Goal: Information Seeking & Learning: Learn about a topic

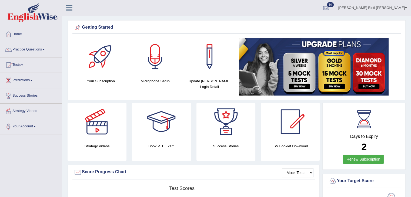
click at [27, 49] on link "Practice Questions" at bounding box center [31, 49] width 62 height 14
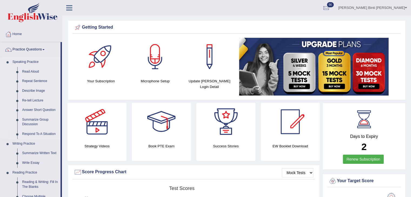
click at [34, 133] on link "Respond To A Situation" at bounding box center [40, 134] width 41 height 10
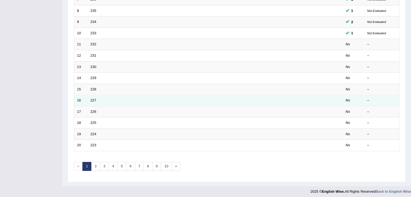
scroll to position [159, 0]
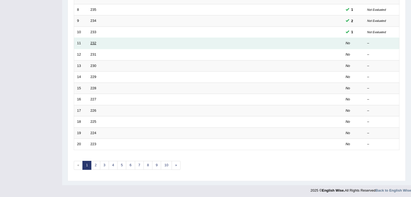
click at [95, 42] on link "232" at bounding box center [94, 43] width 6 height 4
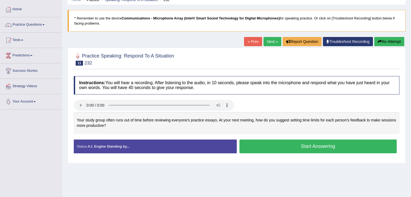
scroll to position [54, 0]
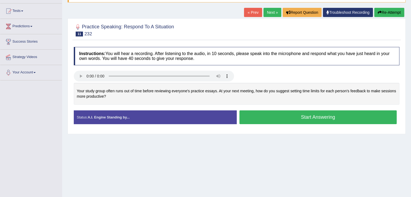
click at [297, 117] on button "Start Answering" at bounding box center [318, 118] width 158 height 14
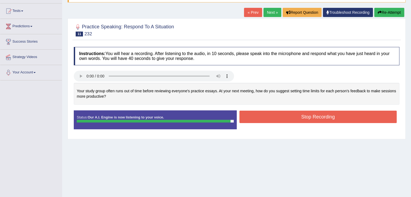
click at [314, 115] on button "Stop Recording" at bounding box center [318, 117] width 158 height 12
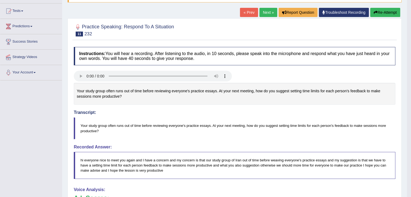
click at [380, 12] on button "Re-Attempt" at bounding box center [385, 12] width 30 height 9
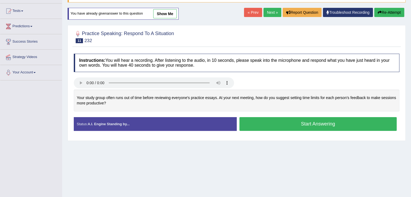
click at [312, 122] on button "Start Answering" at bounding box center [318, 124] width 158 height 14
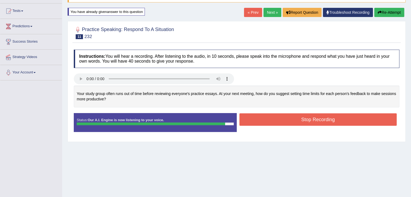
click at [315, 120] on button "Stop Recording" at bounding box center [318, 119] width 158 height 12
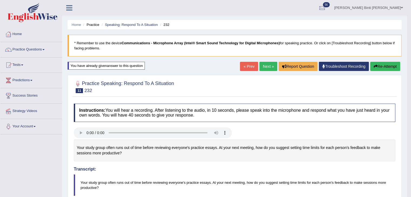
click at [385, 66] on button "Re-Attempt" at bounding box center [385, 66] width 30 height 9
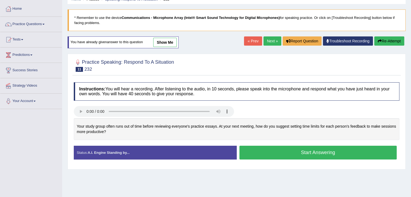
scroll to position [54, 0]
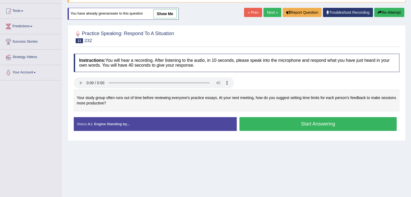
click at [355, 120] on button "Start Answering" at bounding box center [318, 124] width 158 height 14
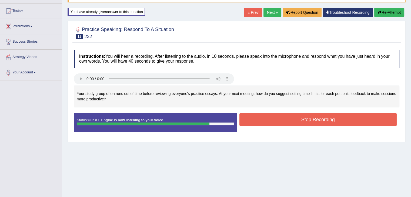
click at [308, 118] on button "Stop Recording" at bounding box center [318, 119] width 158 height 12
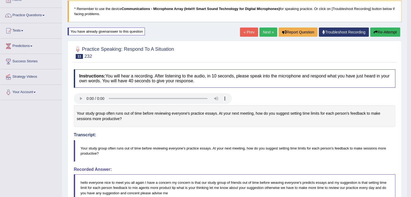
scroll to position [27, 0]
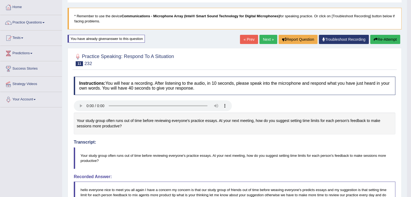
click at [265, 39] on link "Next »" at bounding box center [268, 39] width 18 height 9
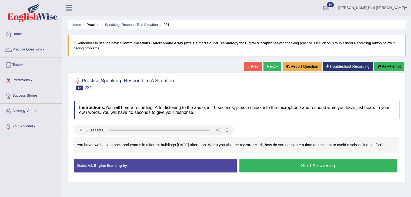
scroll to position [54, 0]
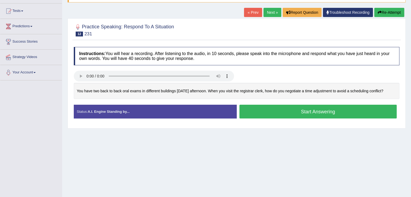
click at [336, 111] on button "Start Answering" at bounding box center [318, 112] width 158 height 14
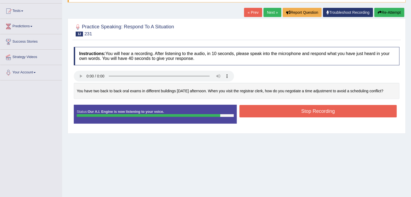
click at [297, 109] on button "Stop Recording" at bounding box center [318, 111] width 158 height 12
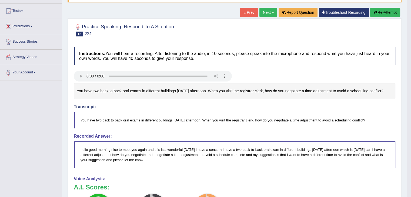
click at [386, 14] on button "Re-Attempt" at bounding box center [385, 12] width 30 height 9
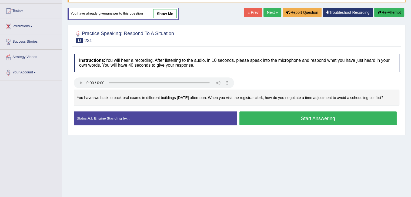
click at [331, 118] on button "Start Answering" at bounding box center [318, 119] width 158 height 14
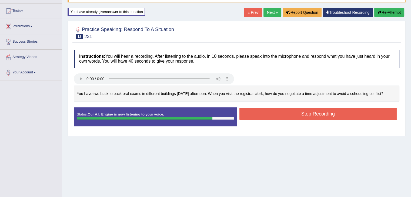
click at [309, 113] on button "Stop Recording" at bounding box center [318, 114] width 158 height 12
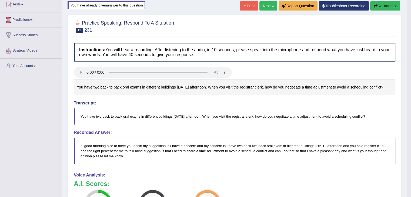
scroll to position [57, 0]
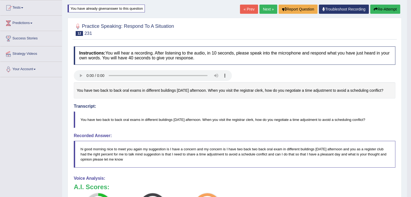
click at [388, 11] on button "Re-Attempt" at bounding box center [385, 9] width 30 height 9
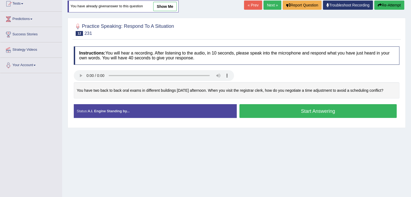
click at [309, 110] on button "Start Answering" at bounding box center [318, 111] width 158 height 14
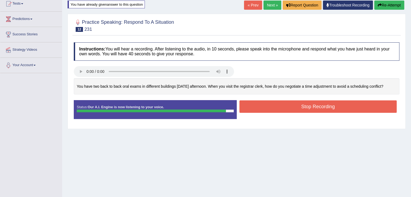
click at [315, 105] on button "Stop Recording" at bounding box center [318, 107] width 158 height 12
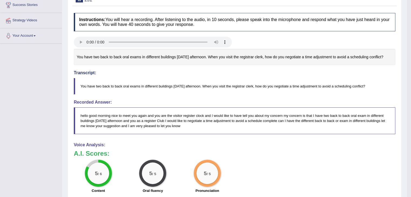
scroll to position [34, 0]
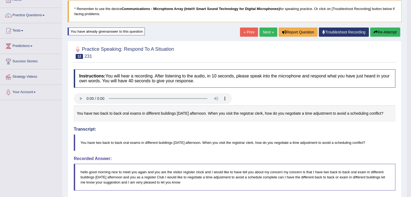
click at [387, 32] on button "Re-Attempt" at bounding box center [385, 32] width 30 height 9
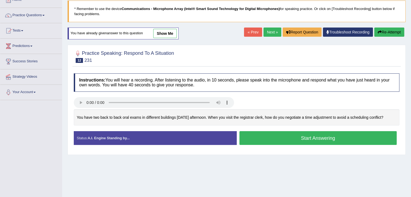
click at [360, 137] on button "Start Answering" at bounding box center [318, 138] width 158 height 14
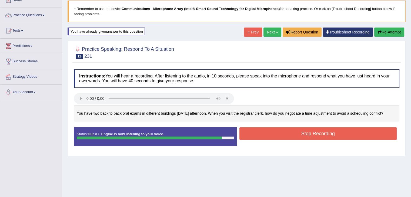
click at [323, 133] on button "Stop Recording" at bounding box center [318, 134] width 158 height 12
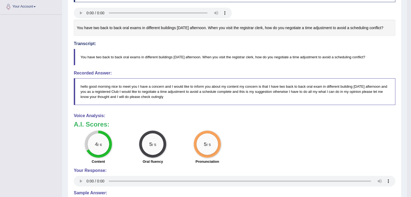
scroll to position [7, 0]
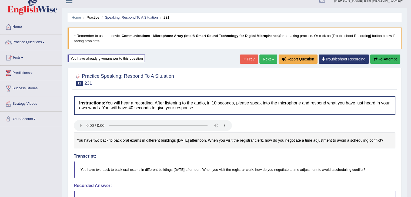
click at [389, 60] on button "Re-Attempt" at bounding box center [385, 59] width 30 height 9
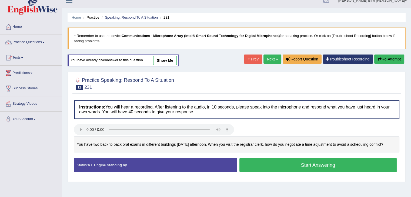
click at [345, 164] on button "Start Answering" at bounding box center [318, 165] width 158 height 14
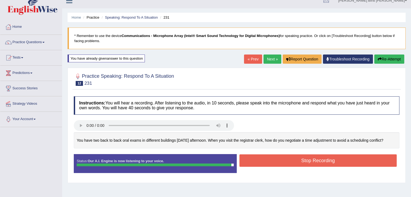
click at [291, 160] on button "Stop Recording" at bounding box center [318, 161] width 158 height 12
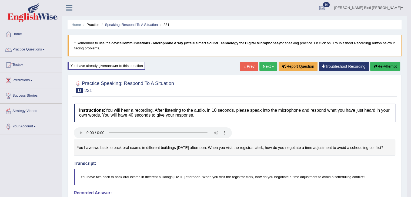
click at [387, 66] on button "Re-Attempt" at bounding box center [385, 66] width 30 height 9
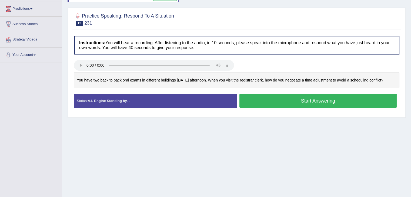
scroll to position [81, 0]
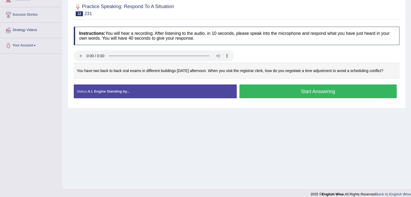
click at [298, 91] on button "Start Answering" at bounding box center [318, 92] width 158 height 14
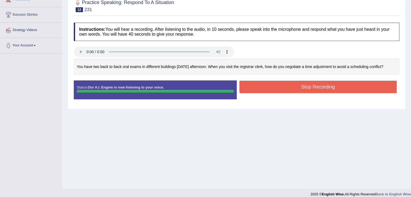
click at [332, 86] on button "Stop Recording" at bounding box center [318, 87] width 158 height 12
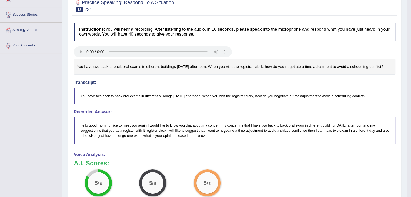
scroll to position [27, 0]
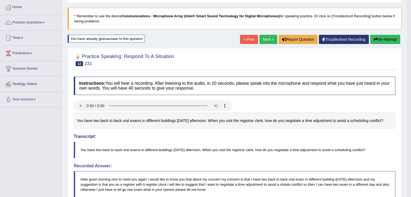
click at [383, 39] on button "Re-Attempt" at bounding box center [385, 39] width 30 height 9
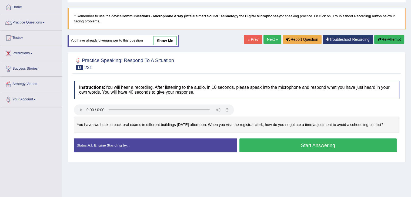
click at [311, 141] on button "Start Answering" at bounding box center [318, 146] width 158 height 14
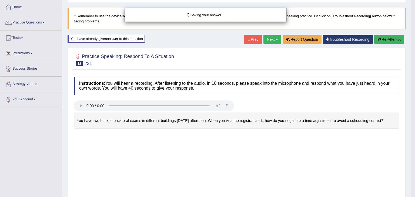
drag, startPoint x: 339, startPoint y: 140, endPoint x: 338, endPoint y: 133, distance: 6.2
click at [339, 140] on div "Saving your answer..." at bounding box center [207, 98] width 415 height 197
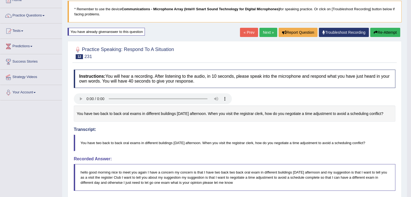
scroll to position [27, 0]
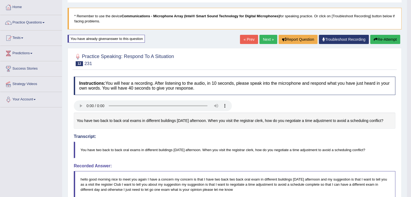
click at [389, 39] on button "Re-Attempt" at bounding box center [385, 39] width 30 height 9
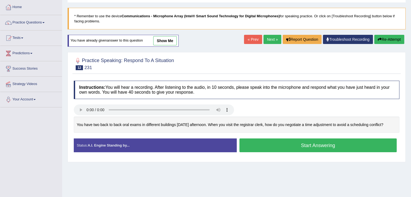
click at [329, 143] on button "Start Answering" at bounding box center [318, 146] width 158 height 14
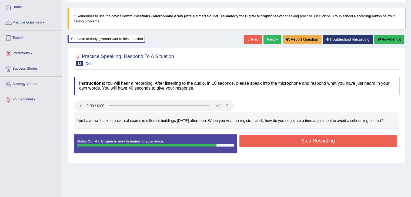
click at [353, 142] on button "Stop Recording" at bounding box center [318, 141] width 158 height 12
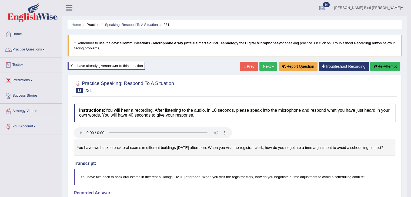
click at [28, 50] on link "Practice Questions" at bounding box center [31, 49] width 62 height 14
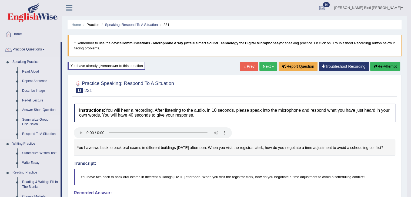
click at [31, 121] on link "Summarize Group Discussion" at bounding box center [40, 122] width 41 height 14
